Goal: Transaction & Acquisition: Download file/media

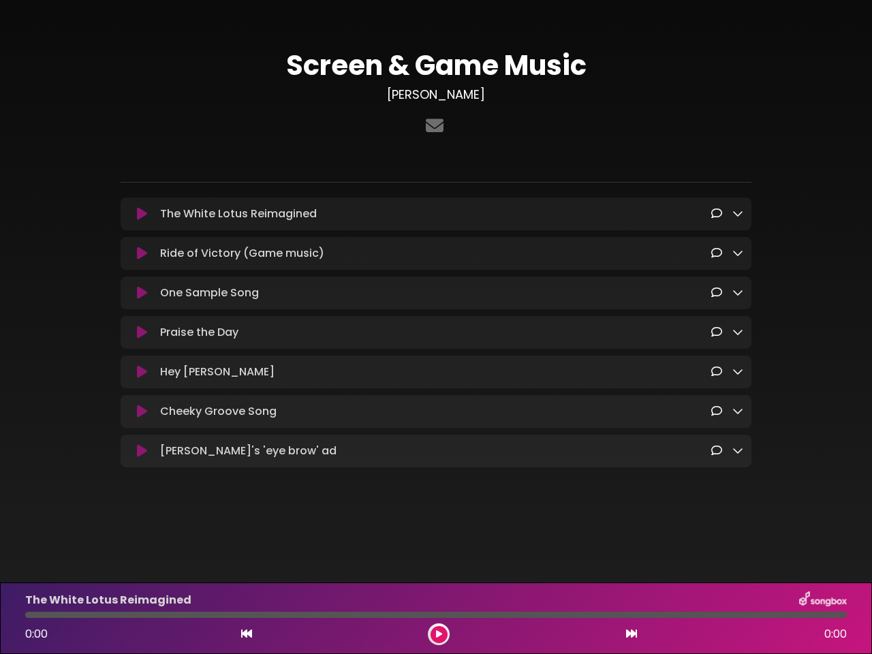
click at [142, 215] on icon at bounding box center [142, 214] width 10 height 14
click at [738, 214] on icon at bounding box center [737, 213] width 11 height 11
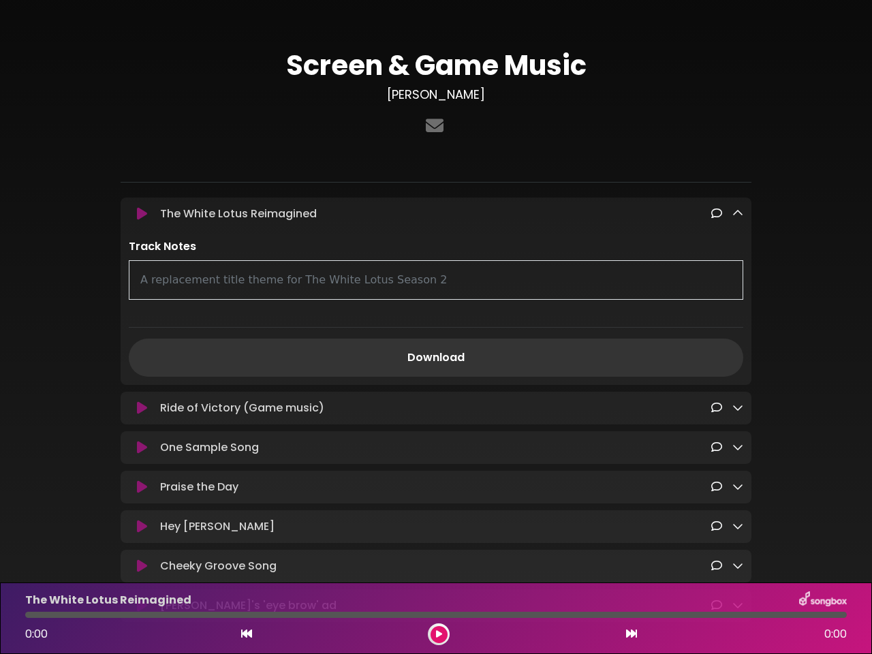
click at [142, 255] on p "Track Notes" at bounding box center [436, 246] width 614 height 16
click at [738, 254] on p "Track Notes" at bounding box center [436, 246] width 614 height 16
click at [142, 295] on div "A replacement title theme for The White Lotus Season 2" at bounding box center [436, 280] width 614 height 40
click at [738, 294] on div "A replacement title theme for The White Lotus Season 2" at bounding box center [436, 280] width 614 height 40
click at [142, 335] on div "Track Notes A replacement title theme for The White Lotus Season 2 Download" at bounding box center [436, 307] width 631 height 138
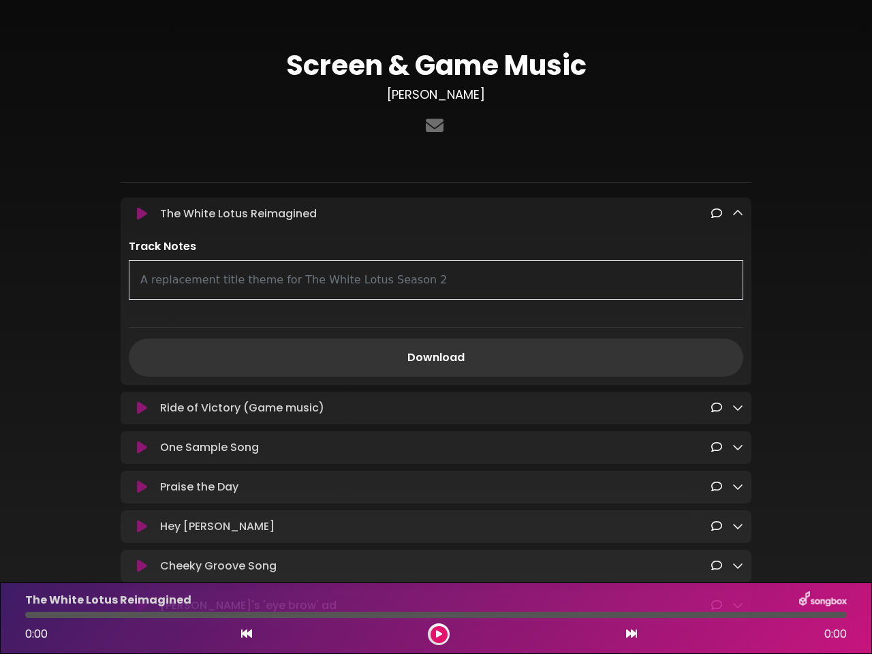
click at [738, 334] on div "Track Notes A replacement title theme for The White Lotus Season 2 Download" at bounding box center [436, 307] width 631 height 138
click at [142, 375] on link "Download" at bounding box center [436, 358] width 614 height 38
click at [738, 375] on link "Download" at bounding box center [436, 358] width 614 height 38
